Goal: Check status: Check status

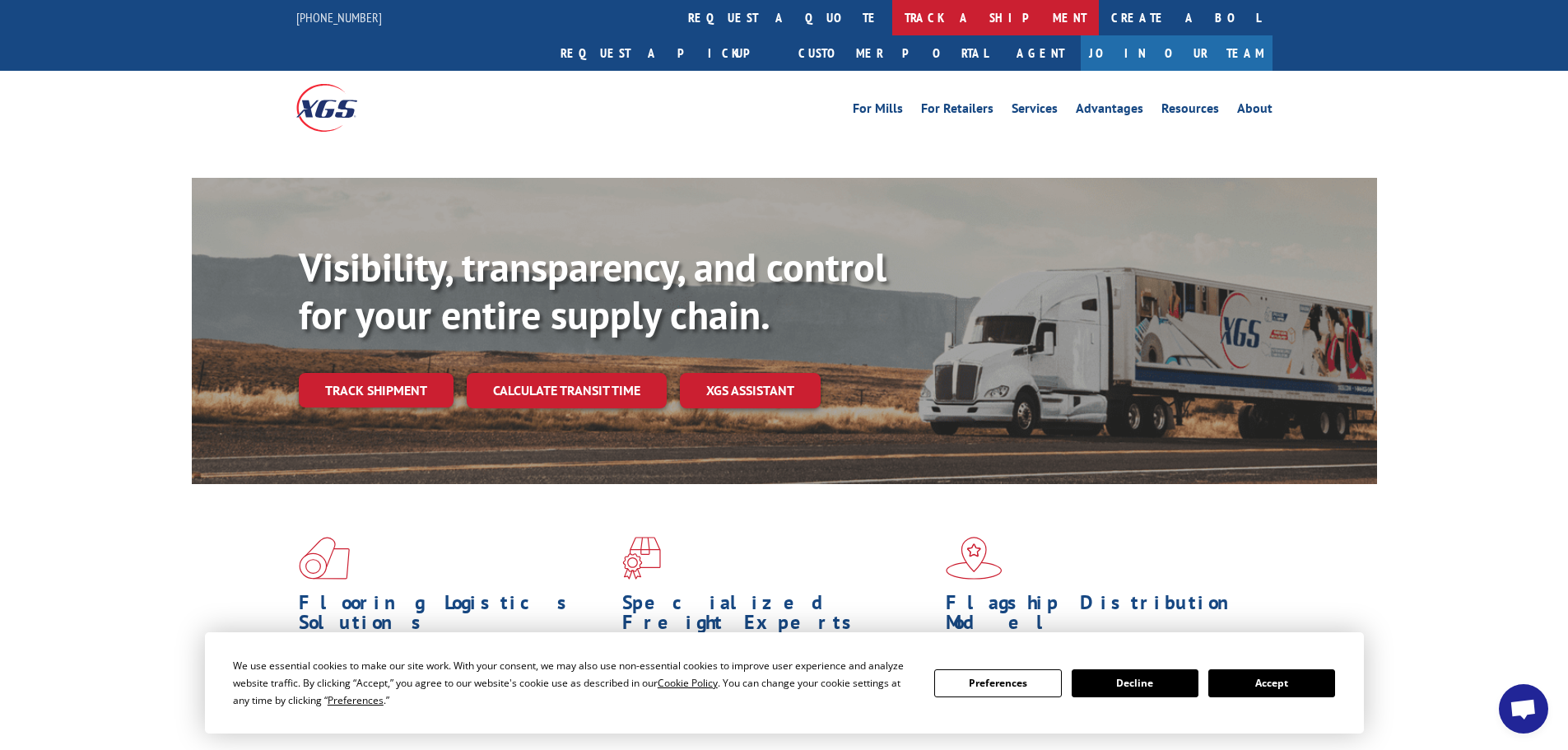
click at [893, 14] on link "track a shipment" at bounding box center [996, 18] width 206 height 35
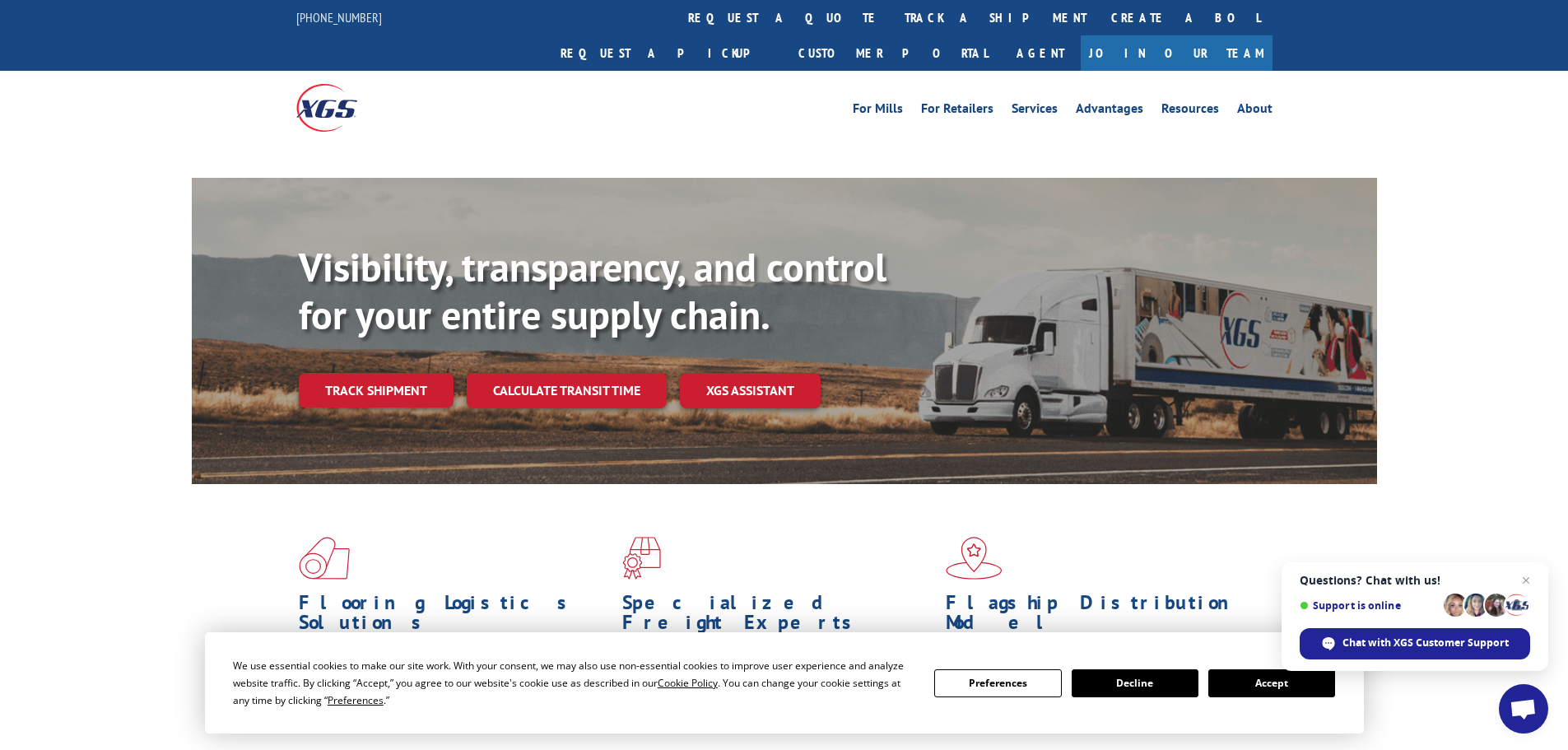
click at [1219, 686] on button "Accept" at bounding box center [1272, 683] width 127 height 28
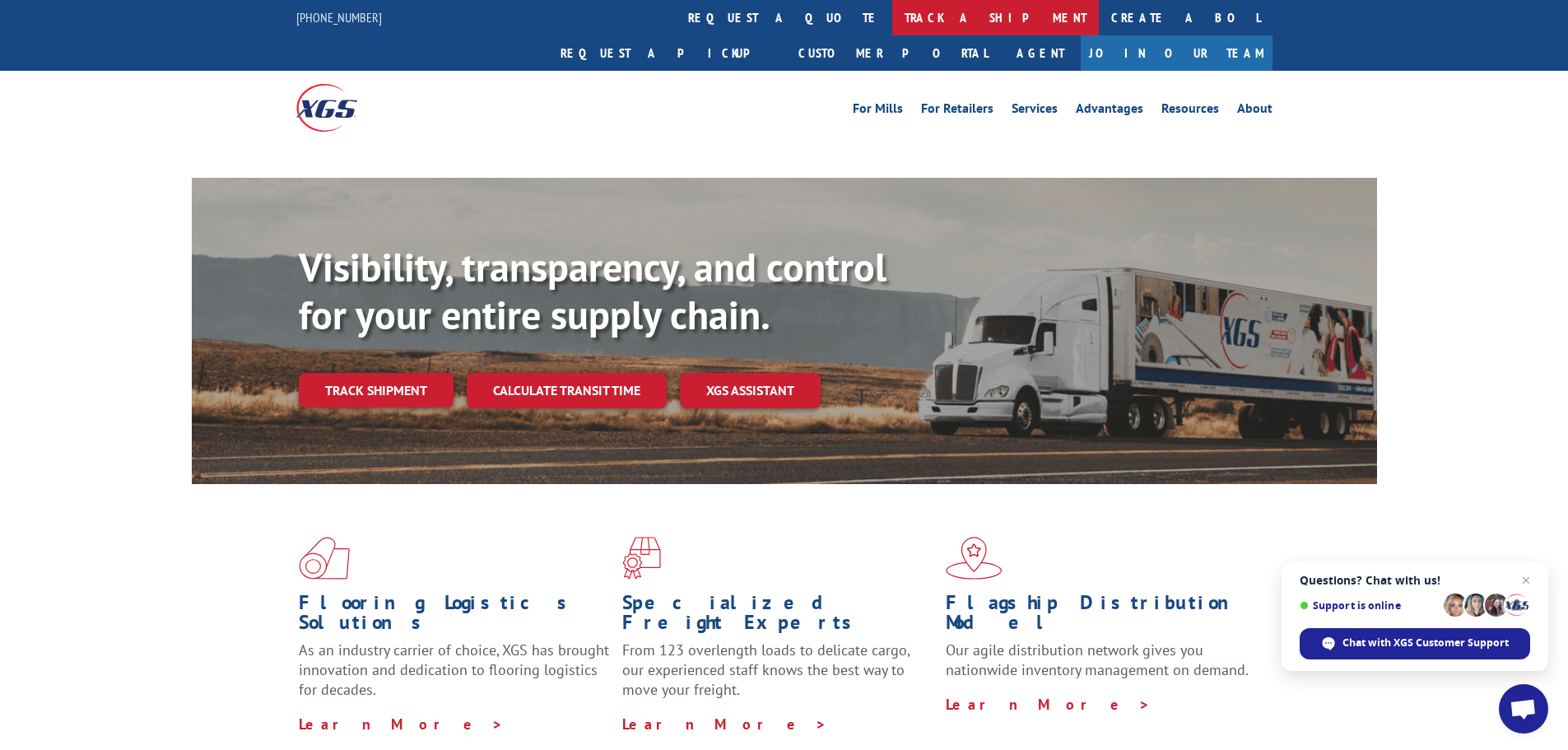
click at [893, 22] on link "track a shipment" at bounding box center [996, 18] width 206 height 35
click at [893, 18] on link "track a shipment" at bounding box center [996, 18] width 206 height 35
click at [893, 24] on link "track a shipment" at bounding box center [996, 18] width 206 height 35
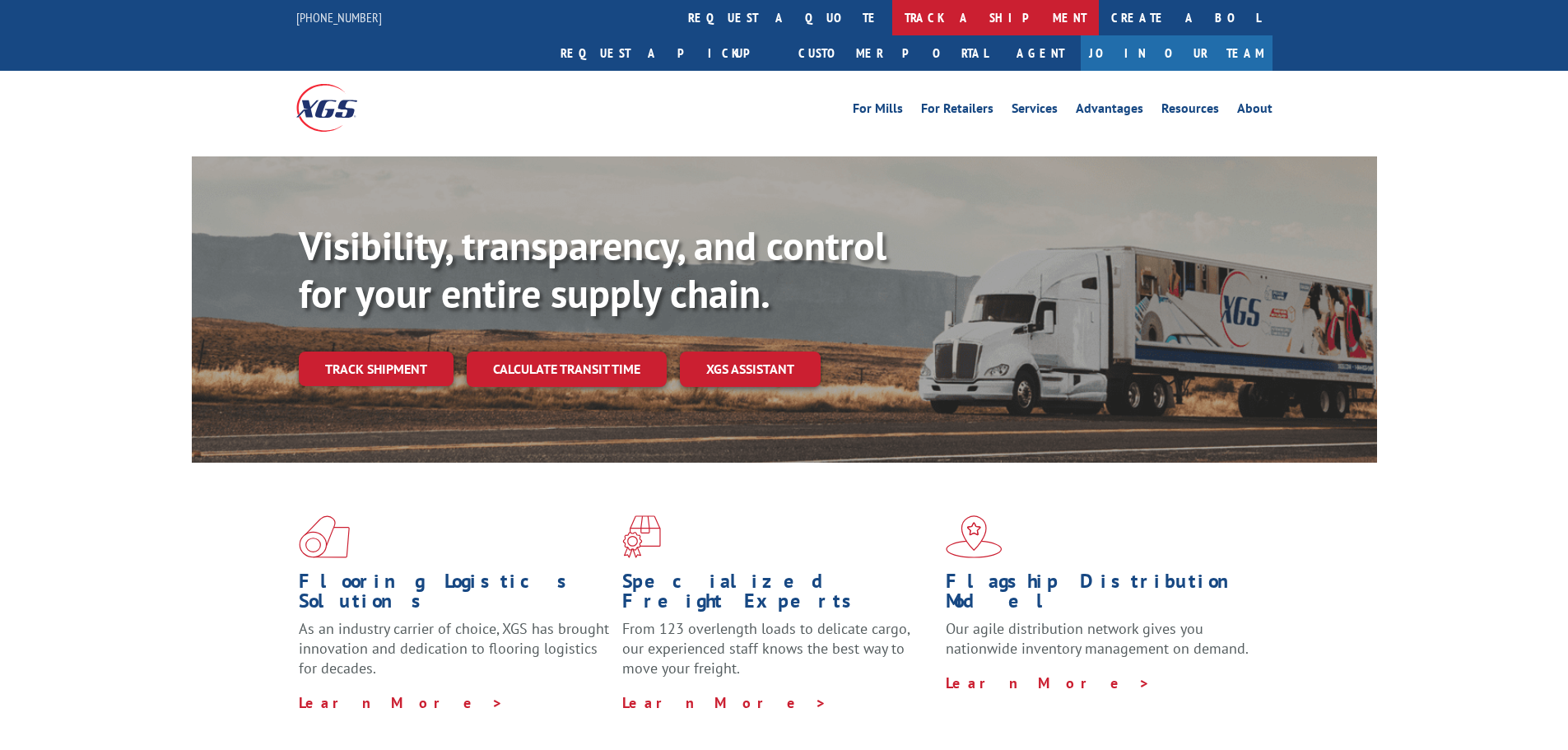
click at [893, 18] on link "track a shipment" at bounding box center [996, 18] width 206 height 35
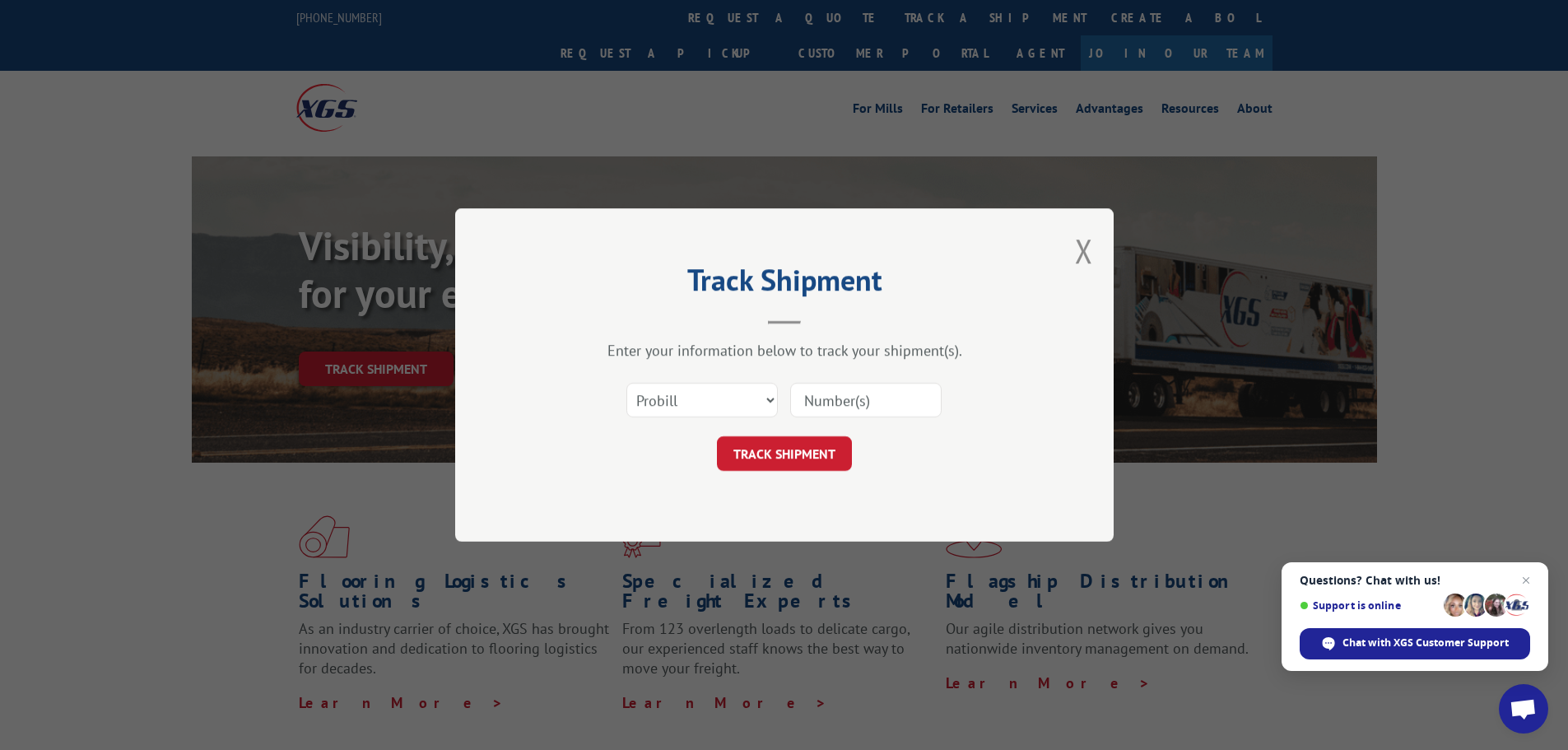
click at [816, 399] on input at bounding box center [866, 400] width 152 height 35
paste input "17501821"
type input "17501821"
click at [799, 436] on button "TRACK SHIPMENT" at bounding box center [784, 453] width 135 height 35
